Goal: Information Seeking & Learning: Learn about a topic

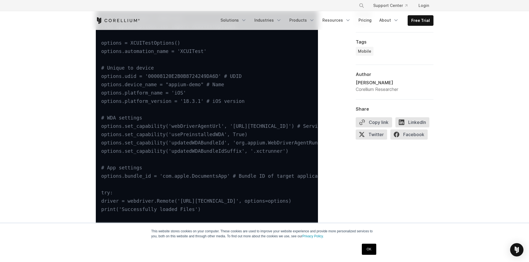
scroll to position [2601, 0]
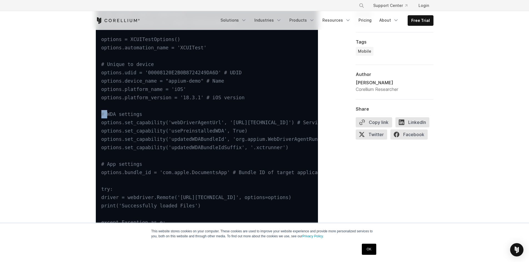
drag, startPoint x: 99, startPoint y: 115, endPoint x: 114, endPoint y: 114, distance: 15.3
click at [113, 114] on pre "from appium import webdriver from appium.options.ios import XCUITestOptions opt…" at bounding box center [207, 143] width 222 height 275
click at [200, 135] on pre "from appium import webdriver from appium.options.ios import XCUITestOptions opt…" at bounding box center [207, 143] width 222 height 275
click at [185, 131] on code "from appium import webdriver from appium.options.ios import XCUITestOptions opt…" at bounding box center [247, 144] width 292 height 264
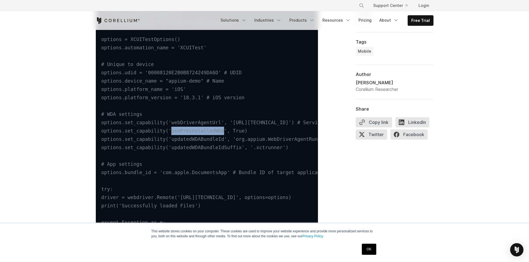
copy code "usePreinstalledWDA"
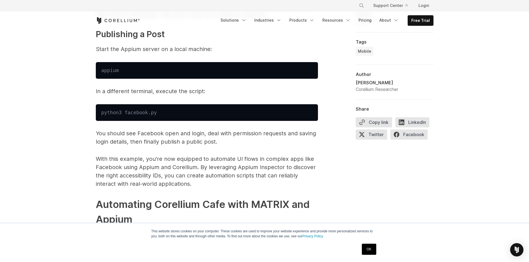
scroll to position [5681, 0]
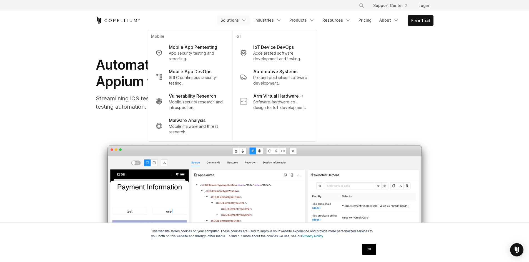
click at [427, 55] on div "Automating Mobile Testing: Using Appium with Corellium Streamlining iOS testing…" at bounding box center [264, 207] width 355 height 354
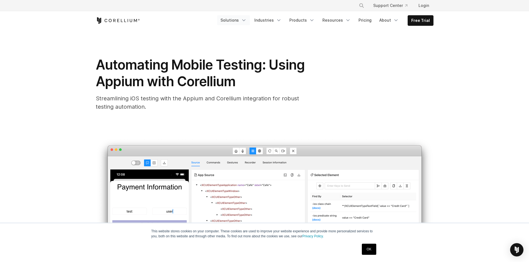
click at [244, 21] on link "Solutions" at bounding box center [233, 20] width 33 height 10
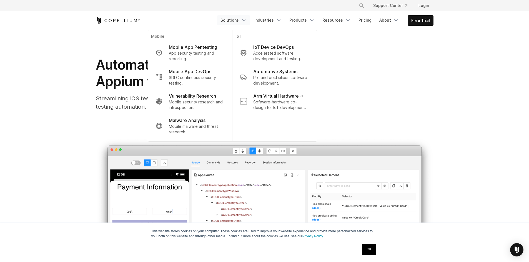
click at [371, 79] on div "Automating Mobile Testing: Using Appium with Corellium Streamlining iOS testing…" at bounding box center [264, 84] width 337 height 54
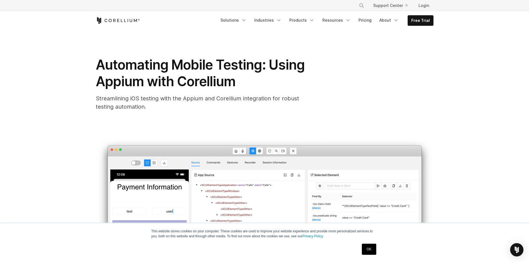
click at [120, 19] on icon "Corellium Home" at bounding box center [118, 20] width 44 height 7
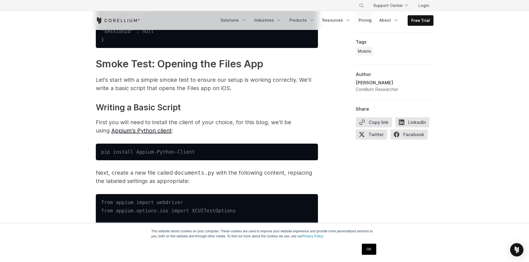
scroll to position [2414, 0]
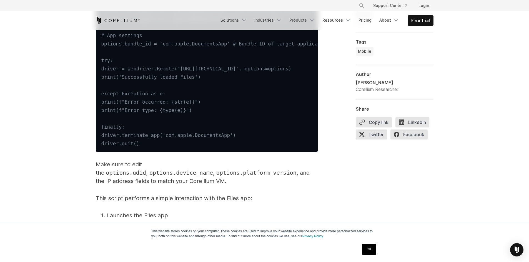
scroll to position [2719, 0]
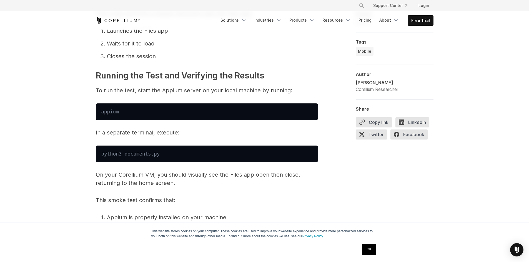
scroll to position [2858, 0]
